Goal: Transaction & Acquisition: Purchase product/service

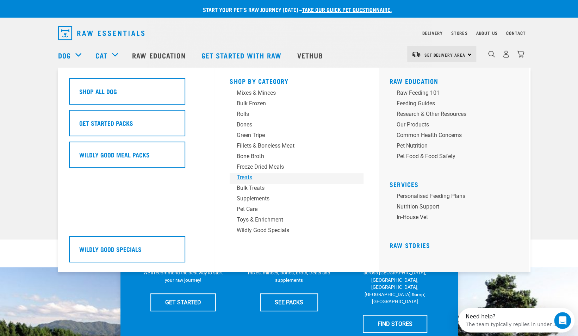
click at [243, 180] on div "Treats" at bounding box center [292, 177] width 110 height 8
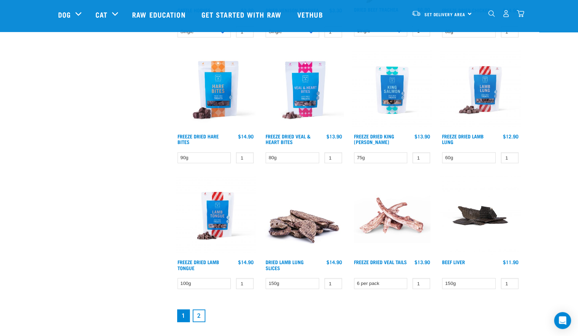
scroll to position [952, 0]
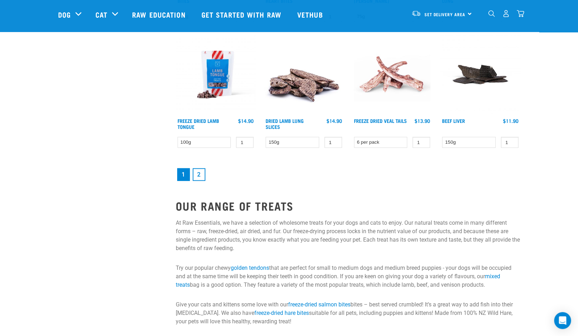
click at [200, 173] on link "2" at bounding box center [199, 174] width 13 height 13
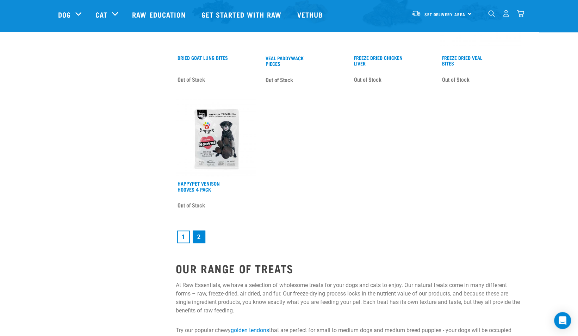
scroll to position [987, 0]
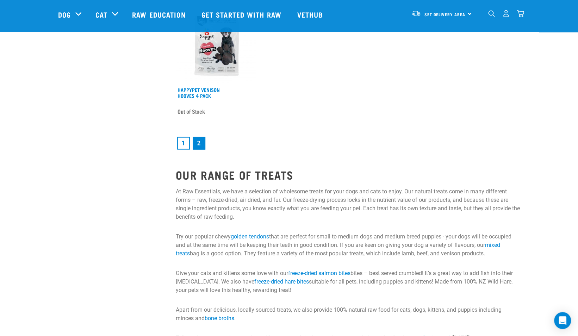
click at [184, 141] on link "1" at bounding box center [183, 143] width 13 height 13
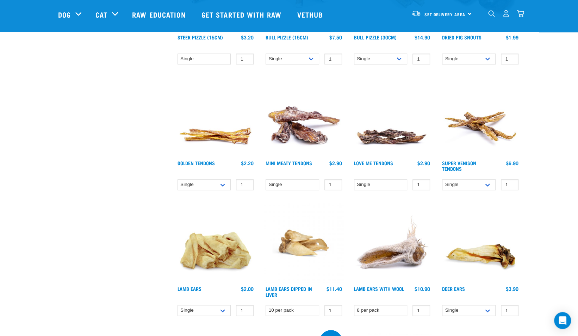
scroll to position [282, 0]
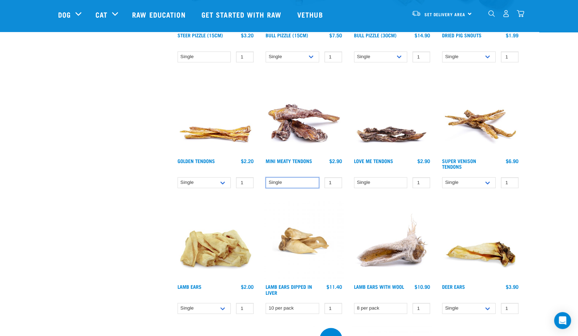
click at [293, 184] on select "Single" at bounding box center [293, 182] width 54 height 11
click at [454, 162] on link "Super Venison Tendons" at bounding box center [459, 164] width 34 height 8
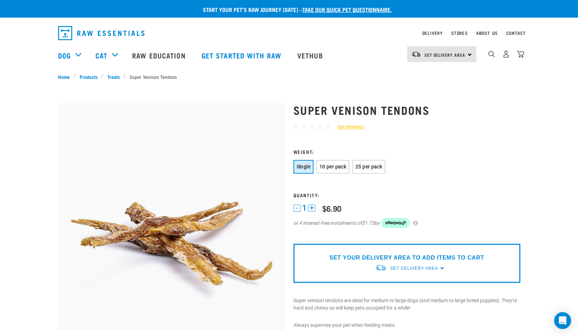
click at [305, 163] on button "Single" at bounding box center [304, 167] width 20 height 14
click at [324, 164] on span "10 per pack" at bounding box center [333, 167] width 27 height 6
click at [304, 166] on span "Single" at bounding box center [304, 167] width 14 height 6
click at [372, 166] on span "25 per pack" at bounding box center [369, 167] width 27 height 6
